Goal: Transaction & Acquisition: Purchase product/service

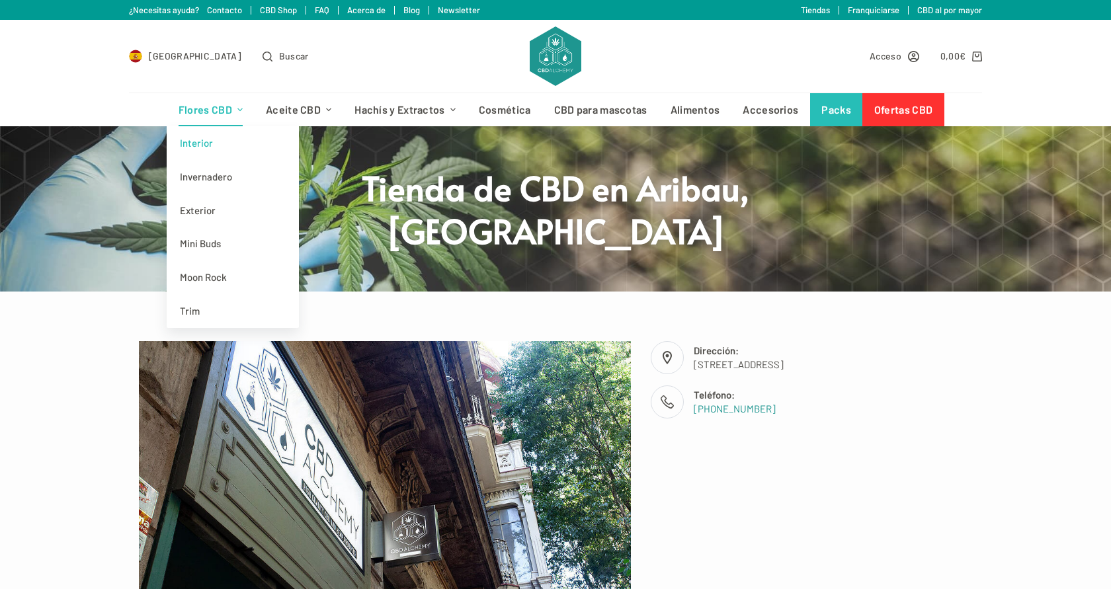
click at [205, 141] on link "Interior" at bounding box center [233, 143] width 132 height 34
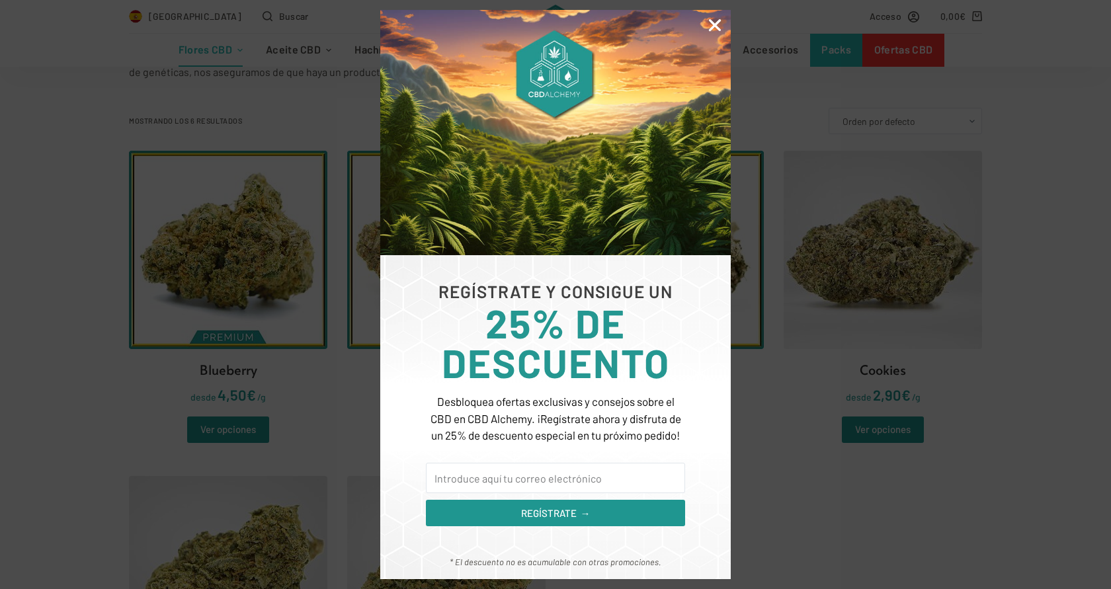
scroll to position [331, 0]
click at [481, 480] on input "Email" at bounding box center [555, 478] width 259 height 30
type input "[EMAIL_ADDRESS][DOMAIN_NAME]"
click at [716, 23] on icon "Close" at bounding box center [714, 25] width 17 height 17
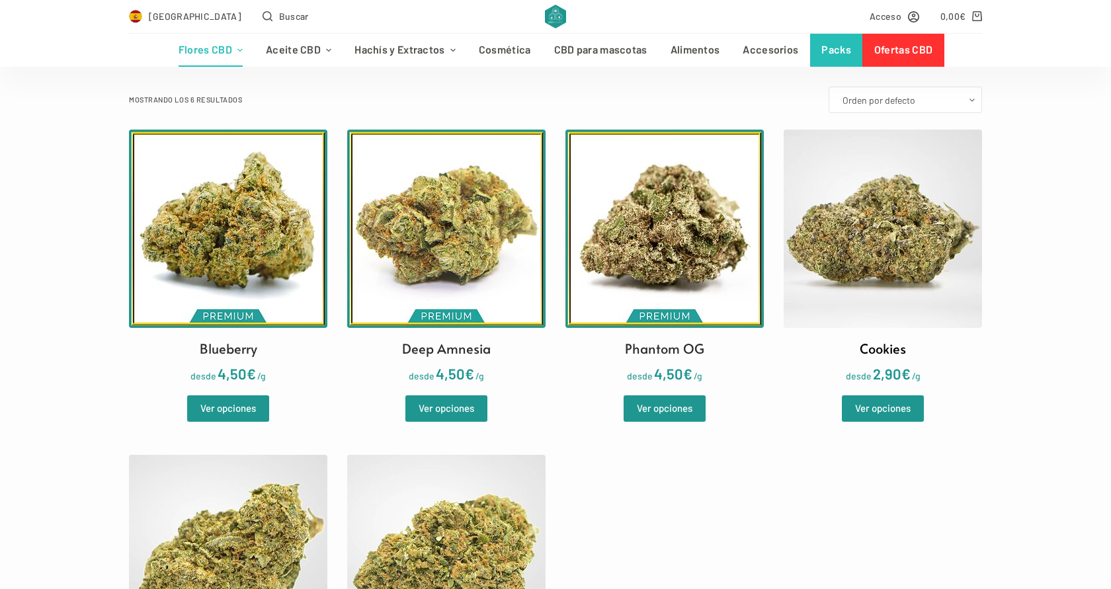
scroll to position [344, 0]
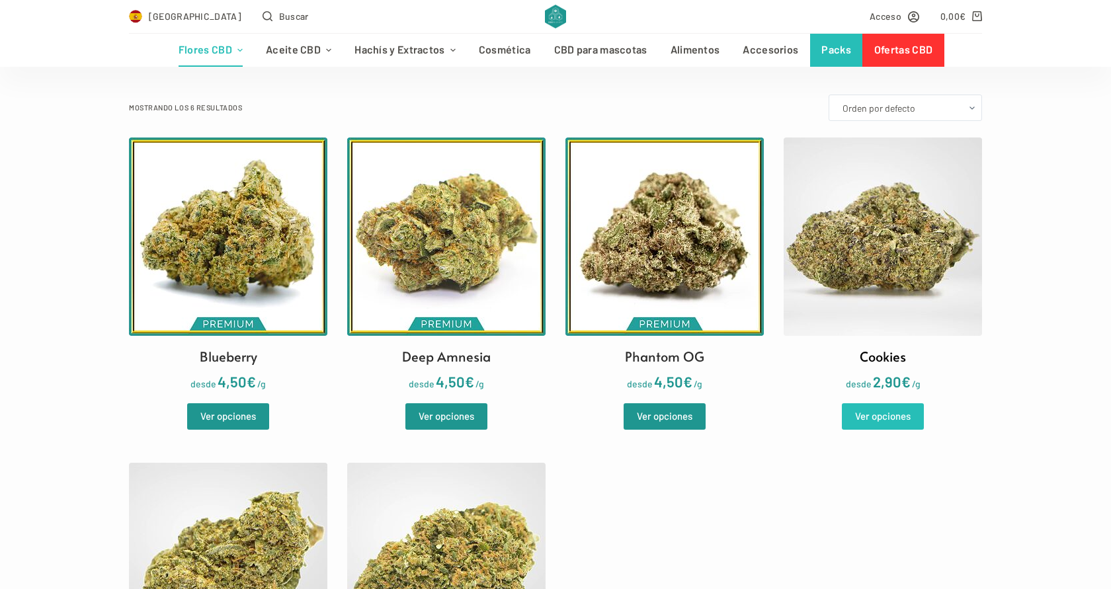
click at [881, 421] on link "Ver opciones" at bounding box center [883, 416] width 82 height 26
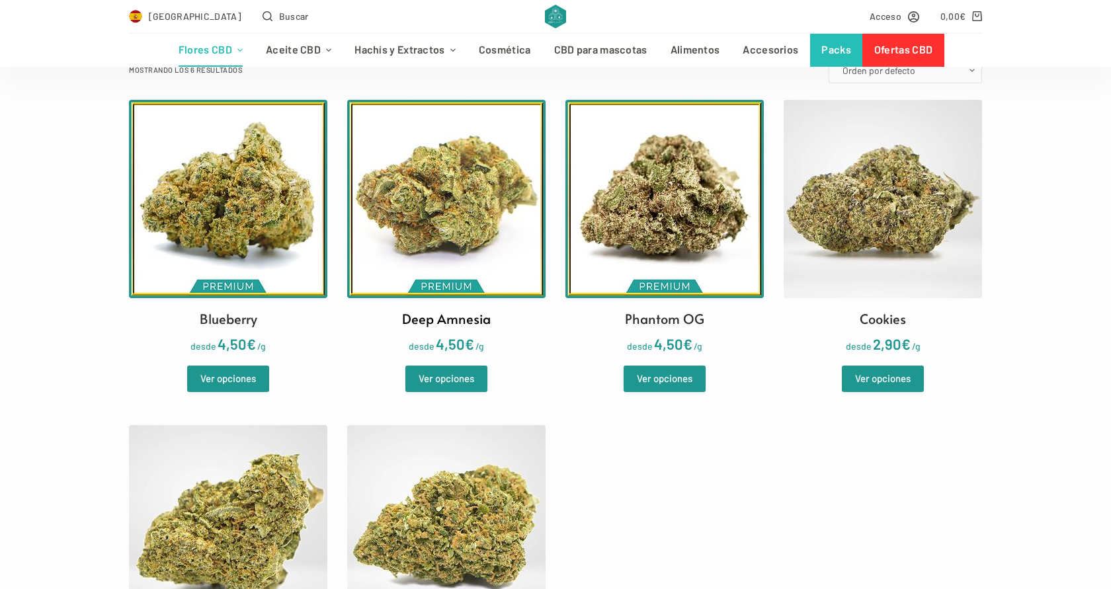
click at [445, 216] on img at bounding box center [446, 199] width 198 height 198
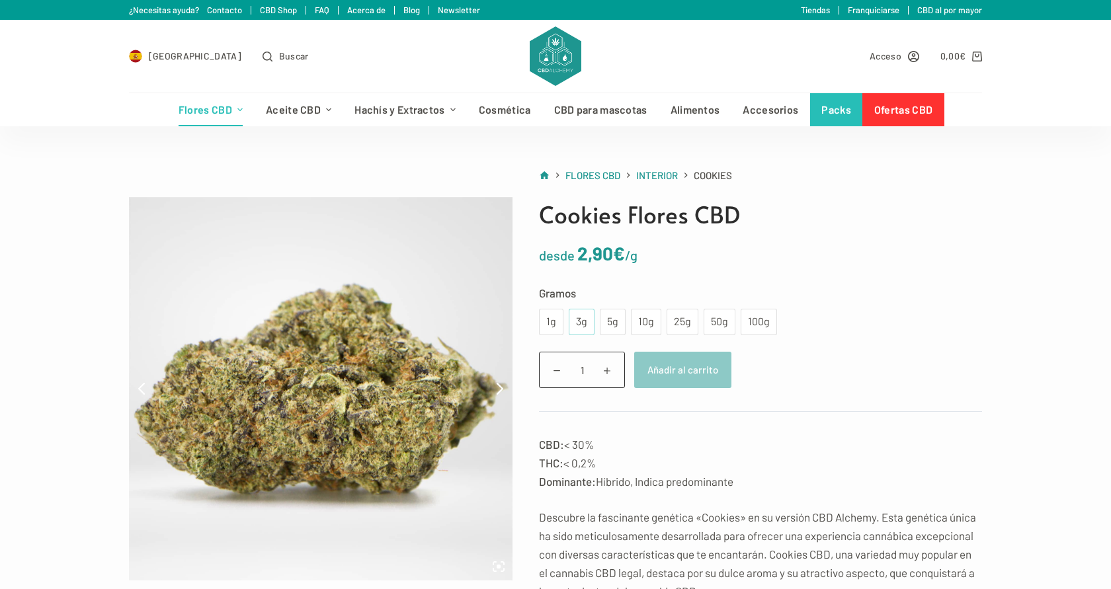
click at [581, 323] on div "3g" at bounding box center [582, 321] width 10 height 17
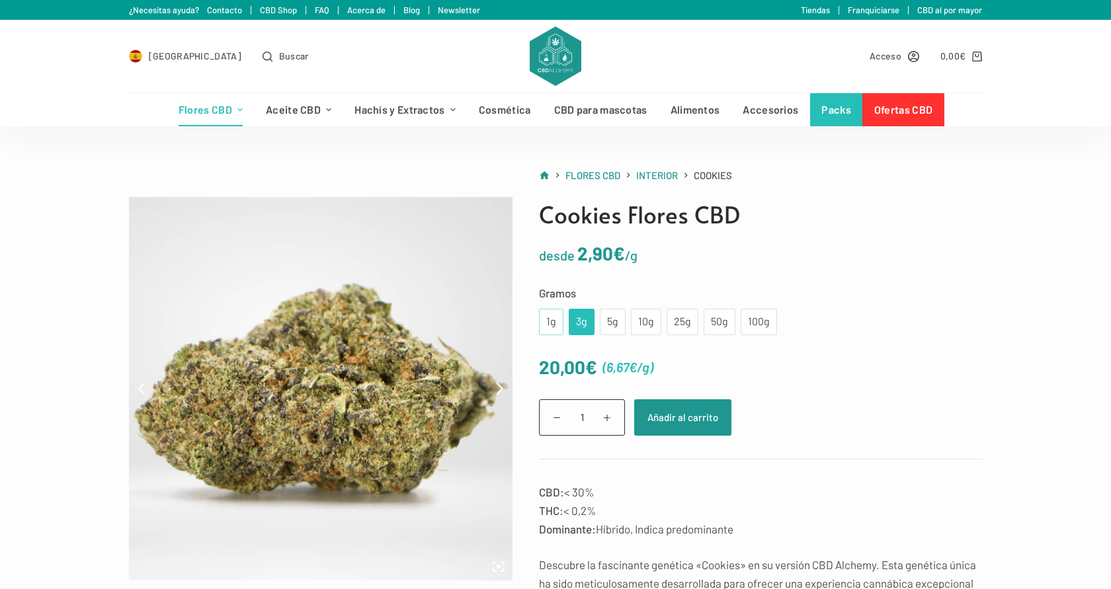
click at [552, 323] on div "1g" at bounding box center [551, 321] width 9 height 17
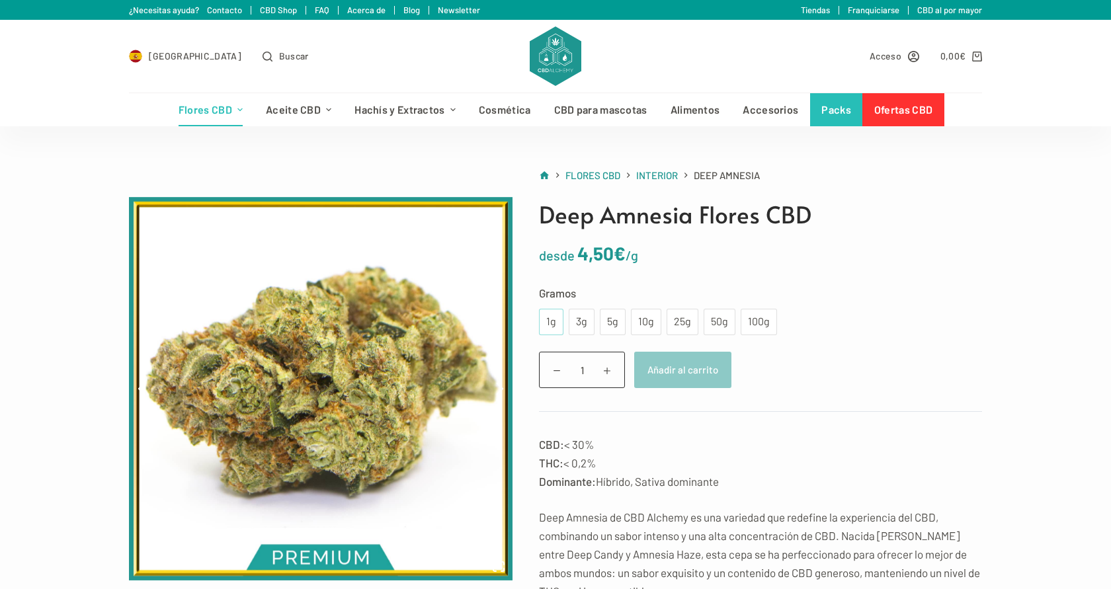
click at [550, 321] on div "1g" at bounding box center [551, 321] width 9 height 17
